Goal: Navigation & Orientation: Understand site structure

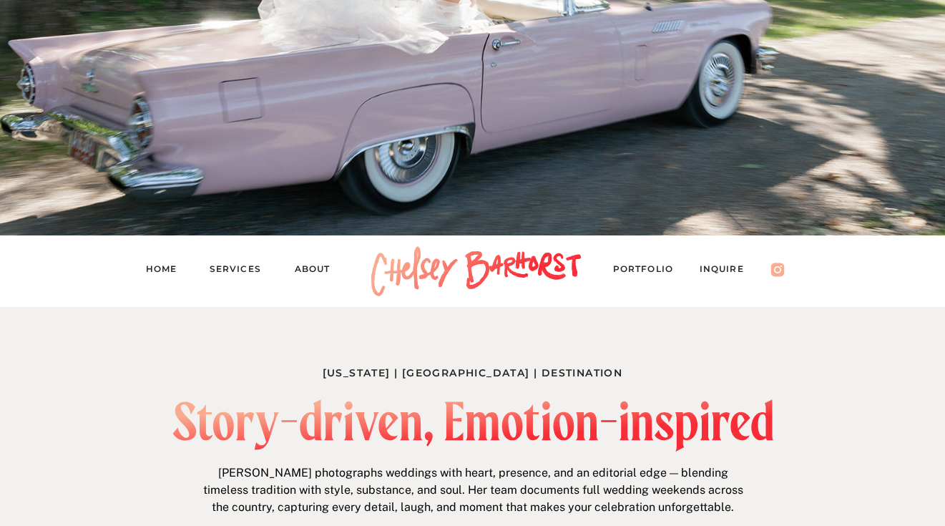
scroll to position [433, 0]
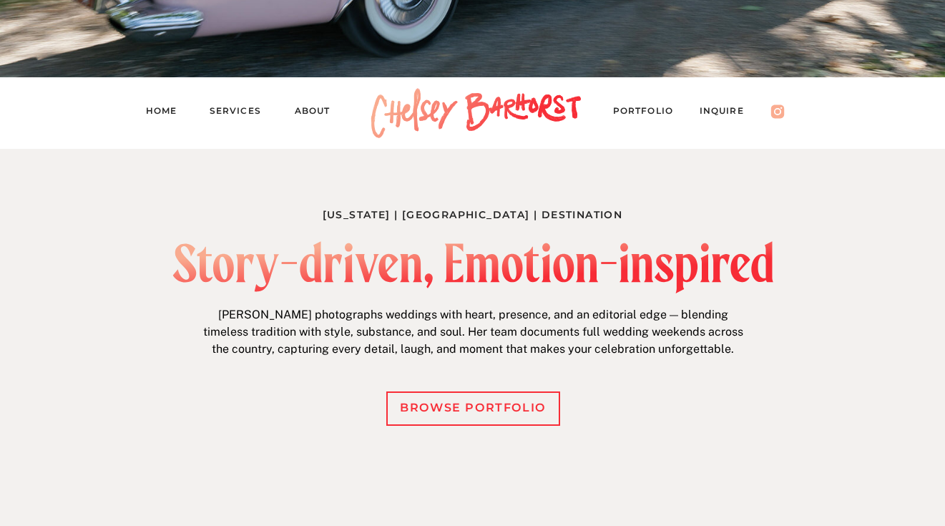
click at [721, 114] on nav "Inquire" at bounding box center [729, 113] width 59 height 20
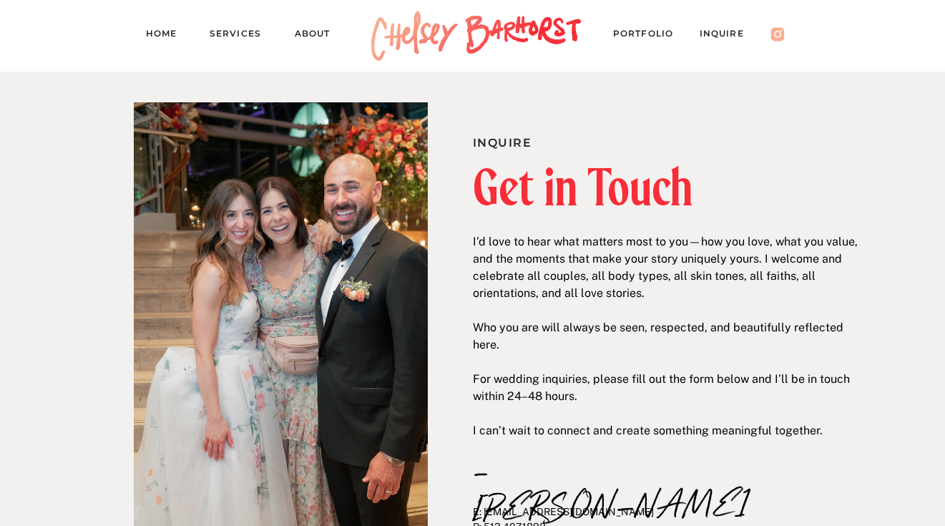
click at [227, 33] on nav "Services" at bounding box center [242, 36] width 64 height 20
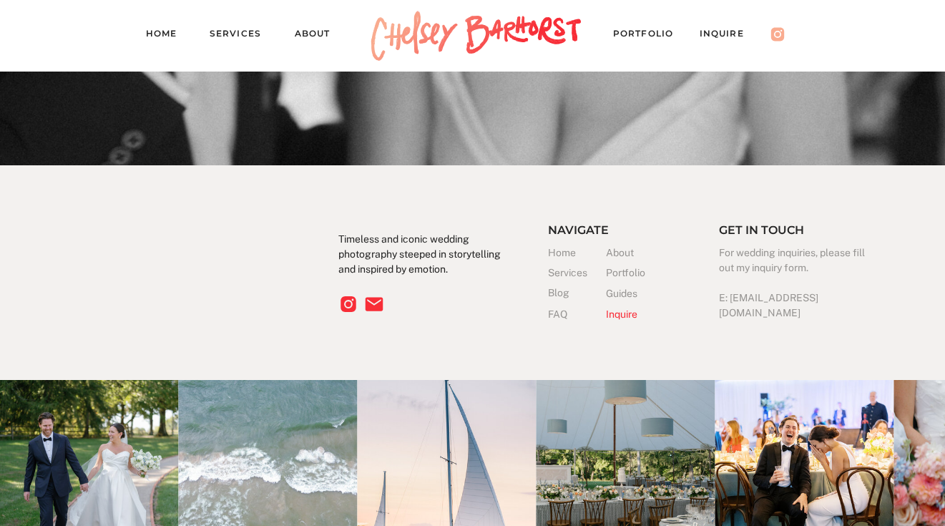
scroll to position [3793, 0]
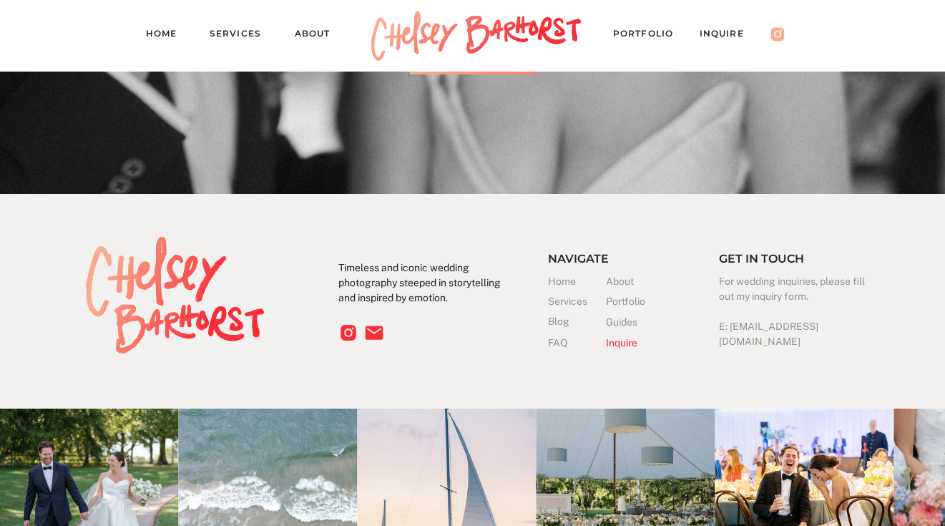
click at [618, 281] on h3 "About" at bounding box center [635, 281] width 58 height 15
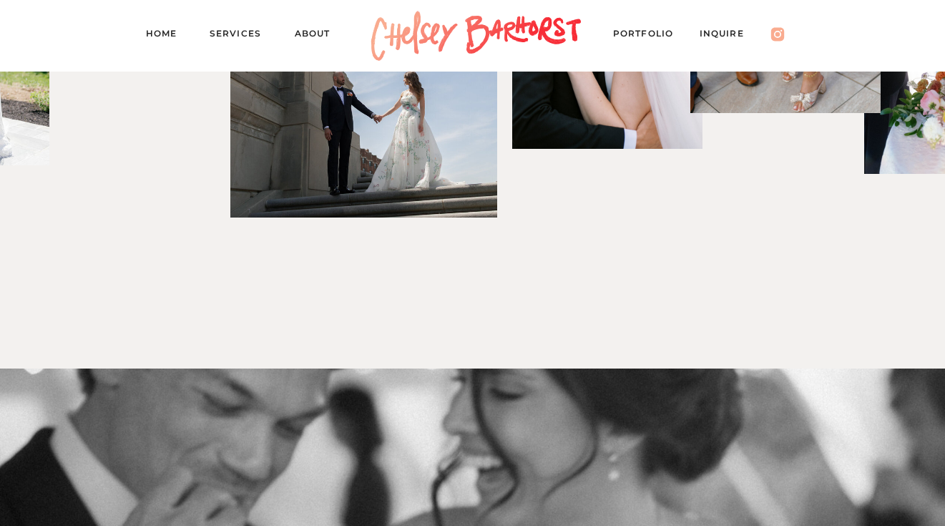
scroll to position [2100, 0]
